Goal: Information Seeking & Learning: Learn about a topic

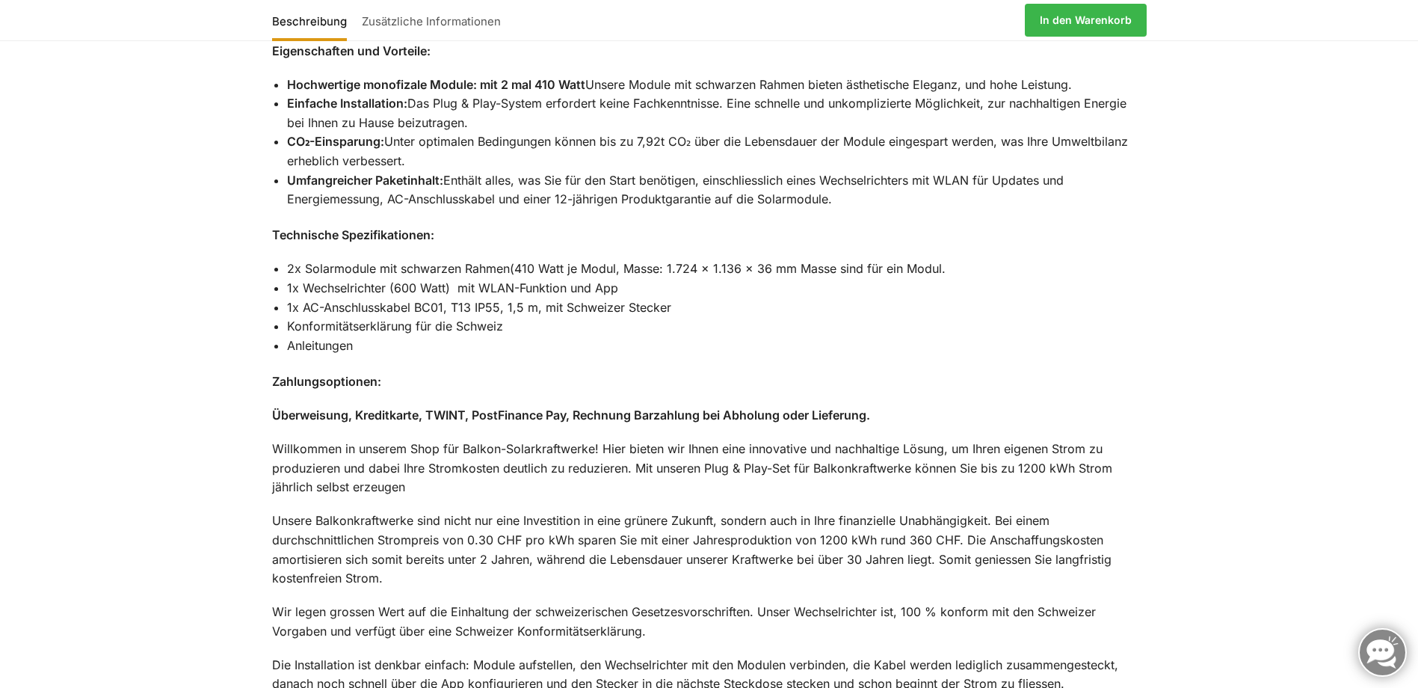
scroll to position [2278, 0]
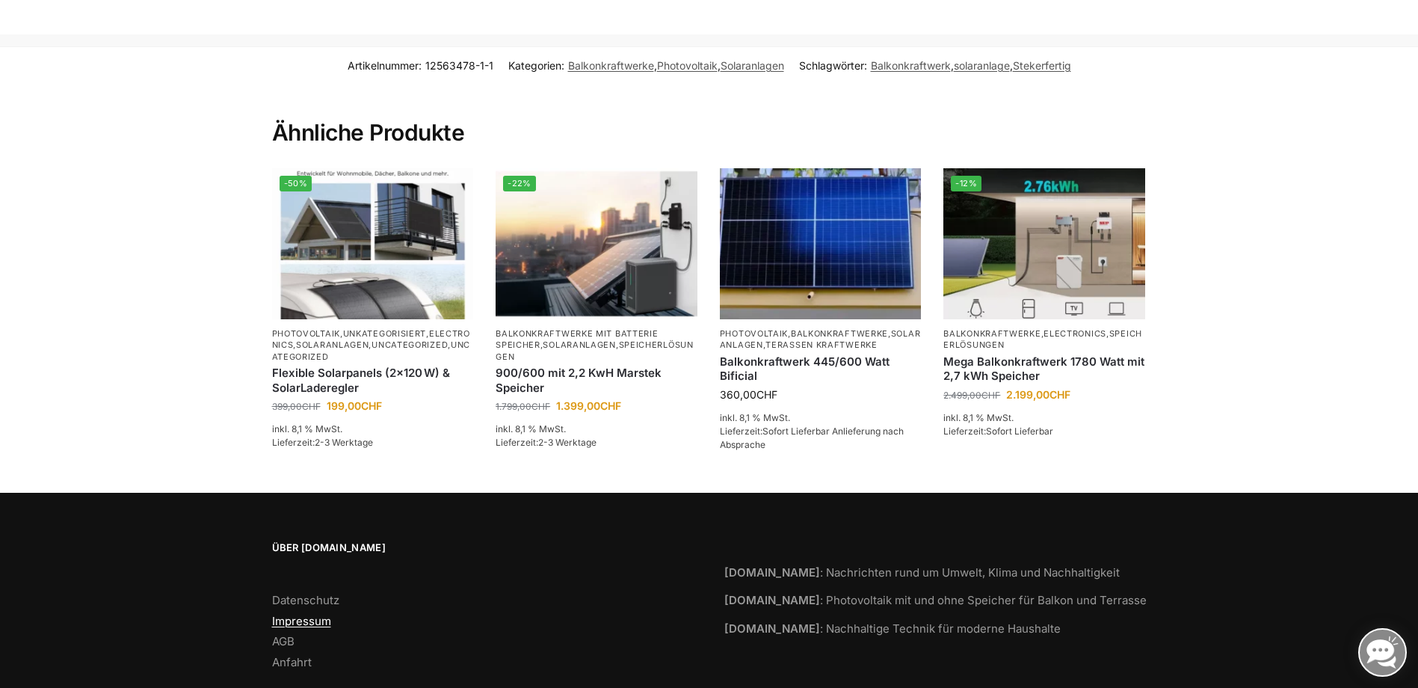
click at [310, 614] on link "Impressum" at bounding box center [301, 621] width 59 height 14
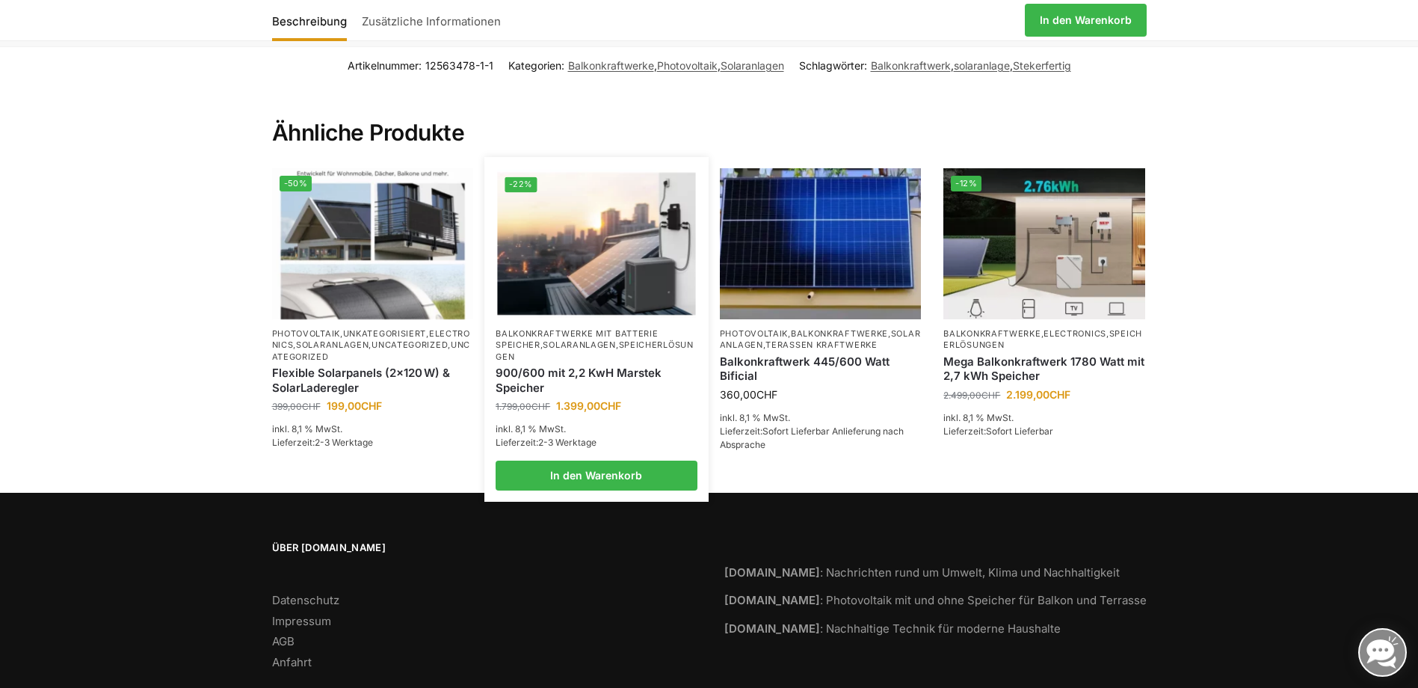
click at [560, 339] on link "Solaranlagen" at bounding box center [579, 344] width 73 height 10
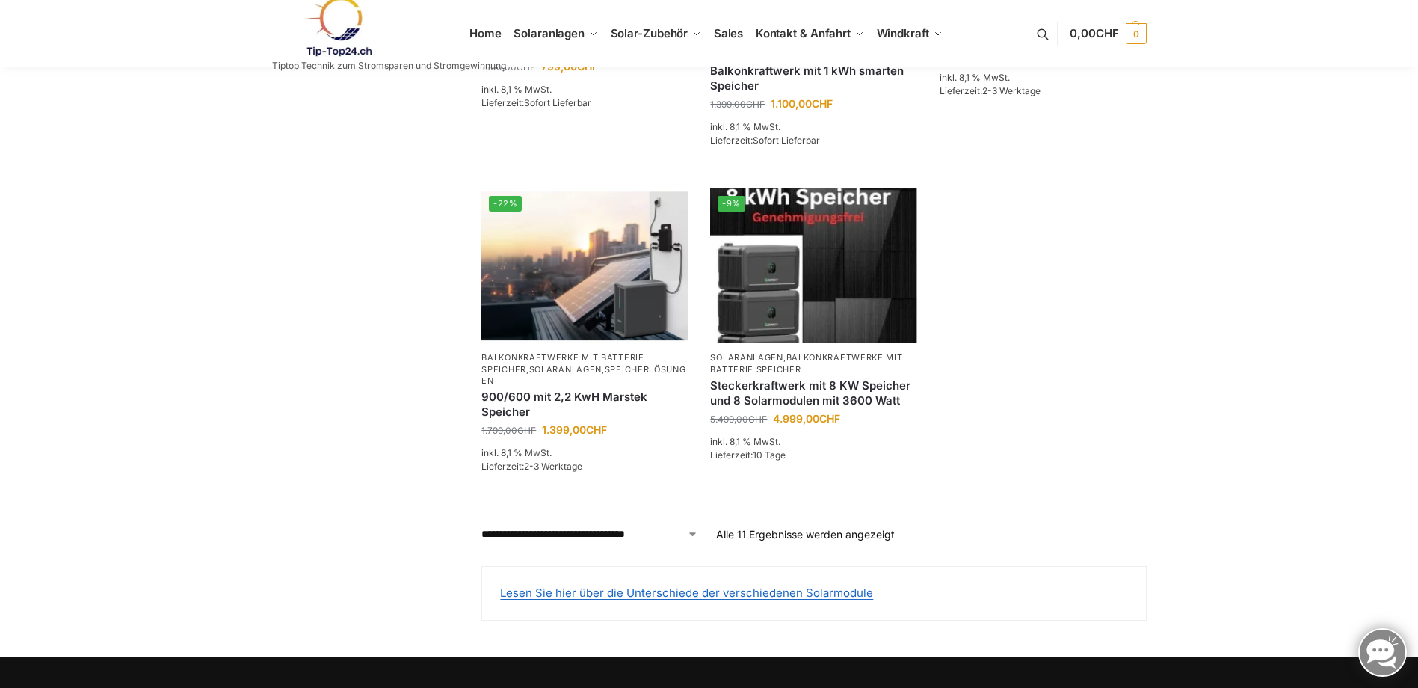
scroll to position [1459, 0]
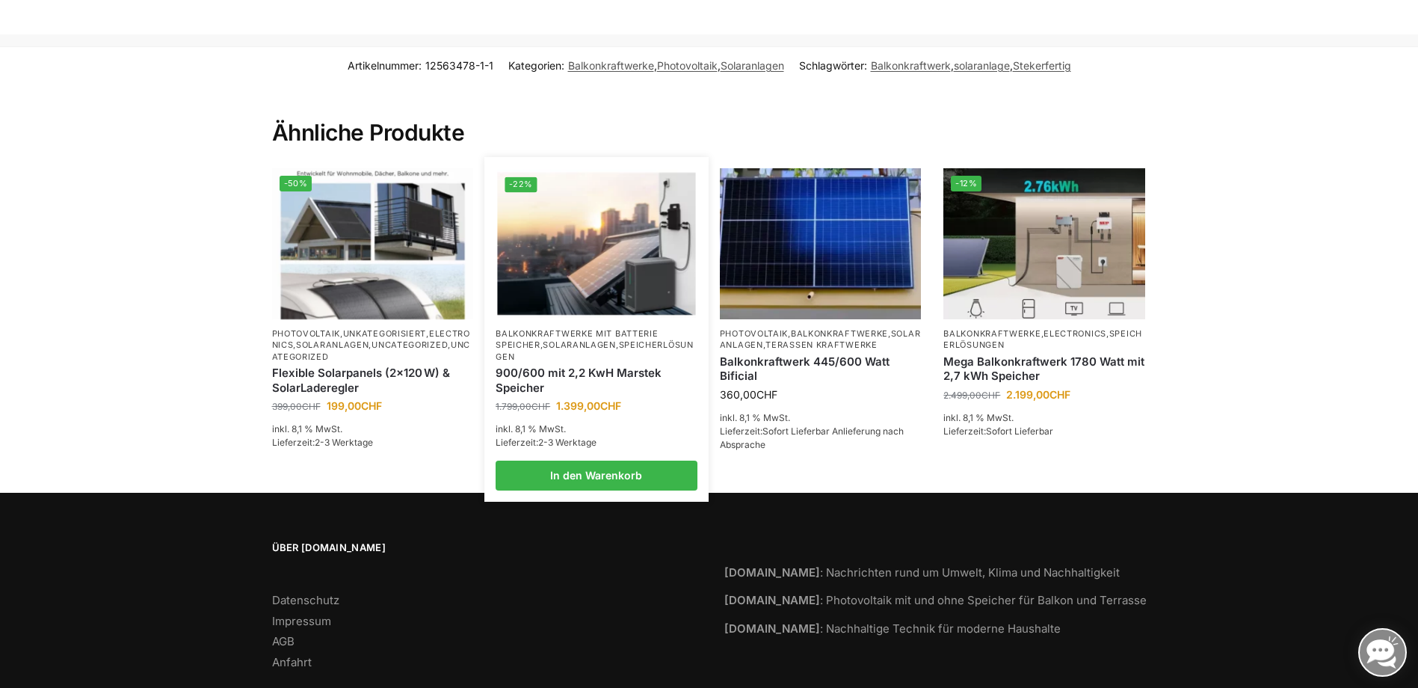
click at [573, 366] on link "900/600 mit 2,2 KwH Marstek Speicher" at bounding box center [597, 380] width 202 height 29
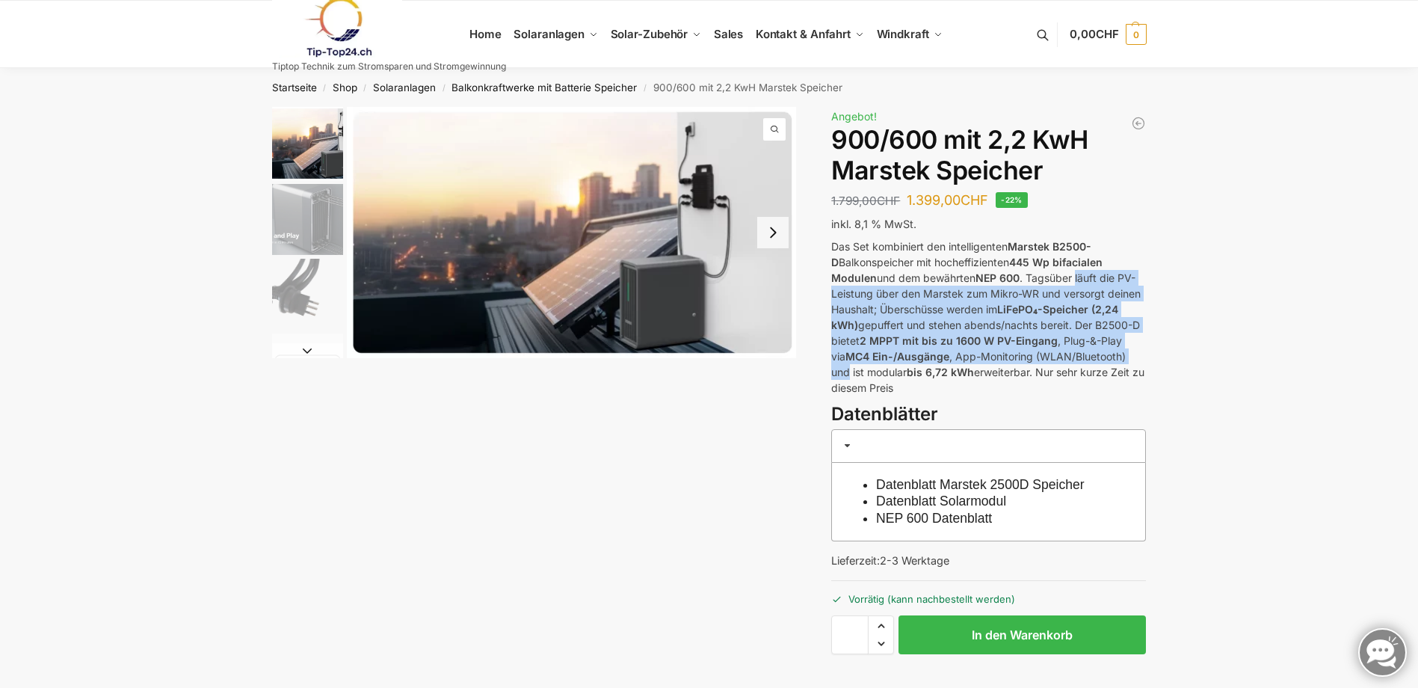
drag, startPoint x: 1080, startPoint y: 280, endPoint x: 1171, endPoint y: 354, distance: 117.5
click at [1171, 354] on div "Beschreibung Zusätzliche Informationen 1.799,00 CHF Ursprünglicher Preis war: 1…" at bounding box center [710, 422] width 938 height 631
click at [658, 247] on img "1 / 8" at bounding box center [572, 232] width 450 height 251
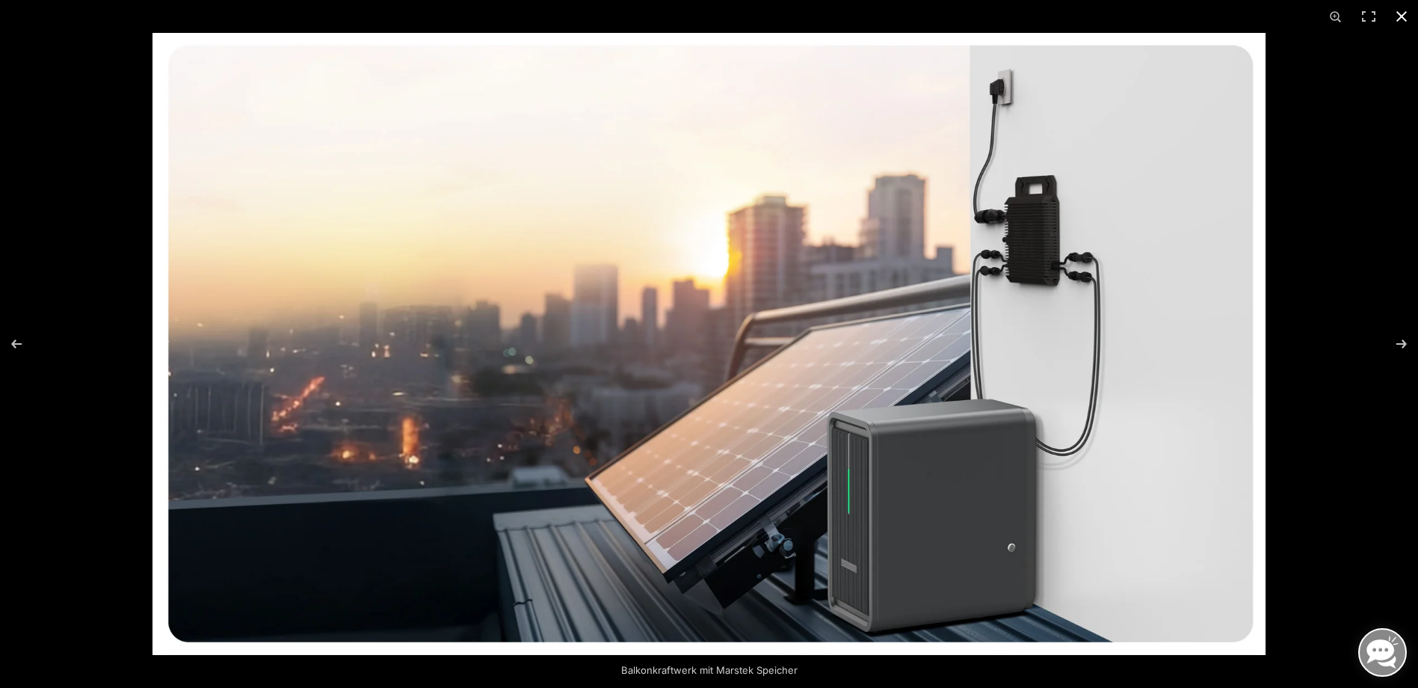
click at [1400, 14] on button "Close (Esc)" at bounding box center [1401, 16] width 33 height 33
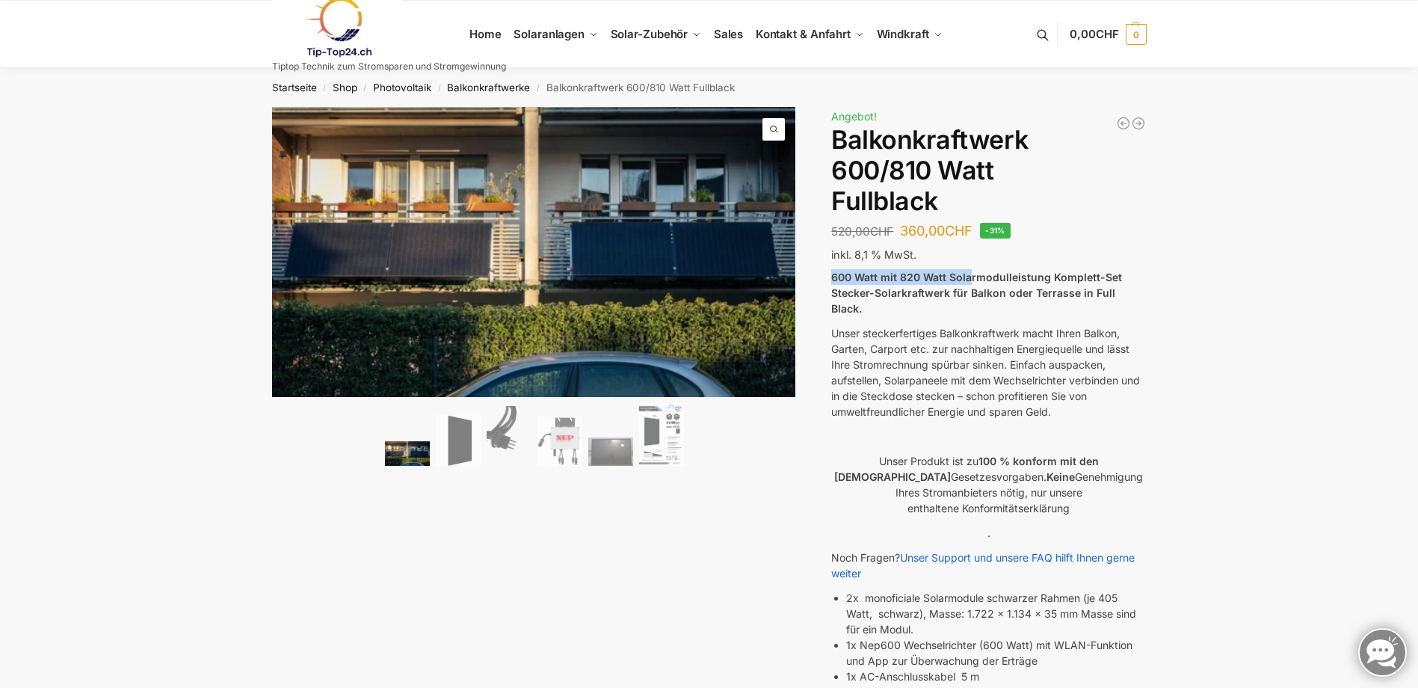
drag, startPoint x: 833, startPoint y: 275, endPoint x: 970, endPoint y: 279, distance: 136.9
click at [970, 279] on strong "600 Watt mit 820 Watt Solarmodulleistung Komplett-Set Stecker-Solarkraftwerk fü…" at bounding box center [976, 293] width 291 height 44
